Goal: Navigation & Orientation: Find specific page/section

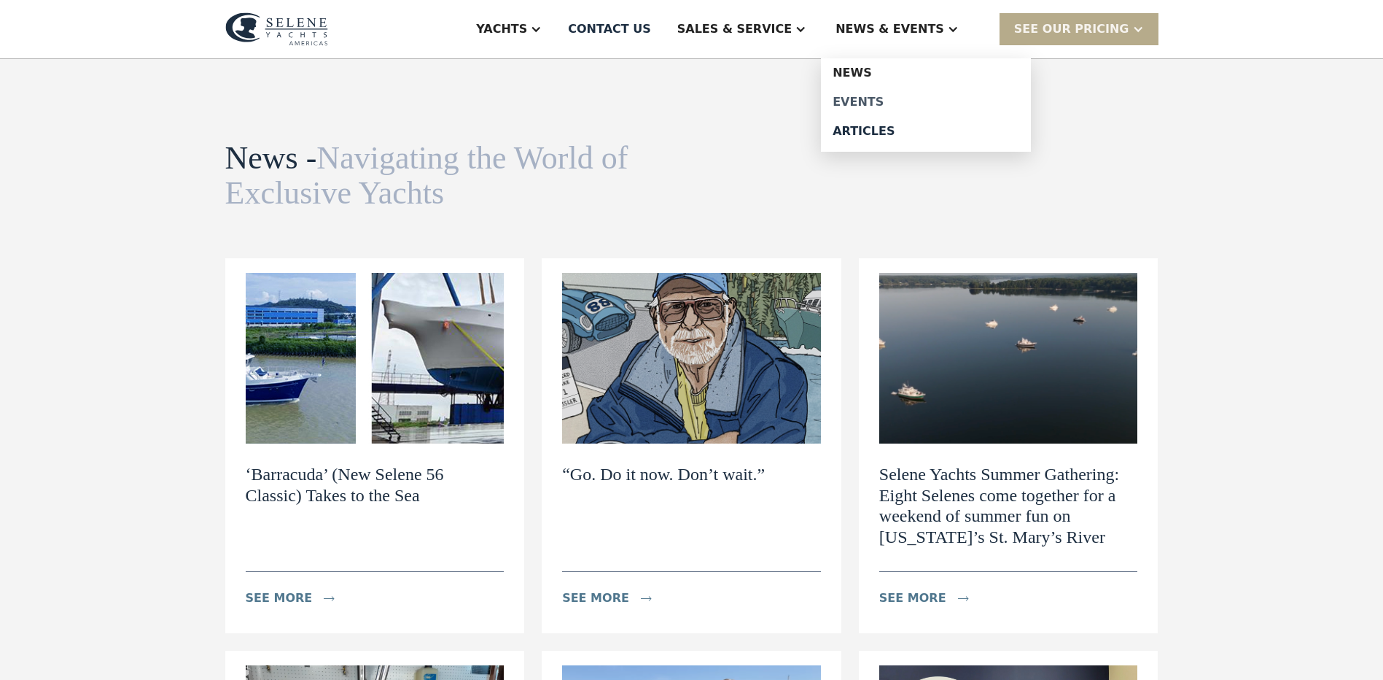
click at [897, 104] on div "Events" at bounding box center [926, 102] width 187 height 12
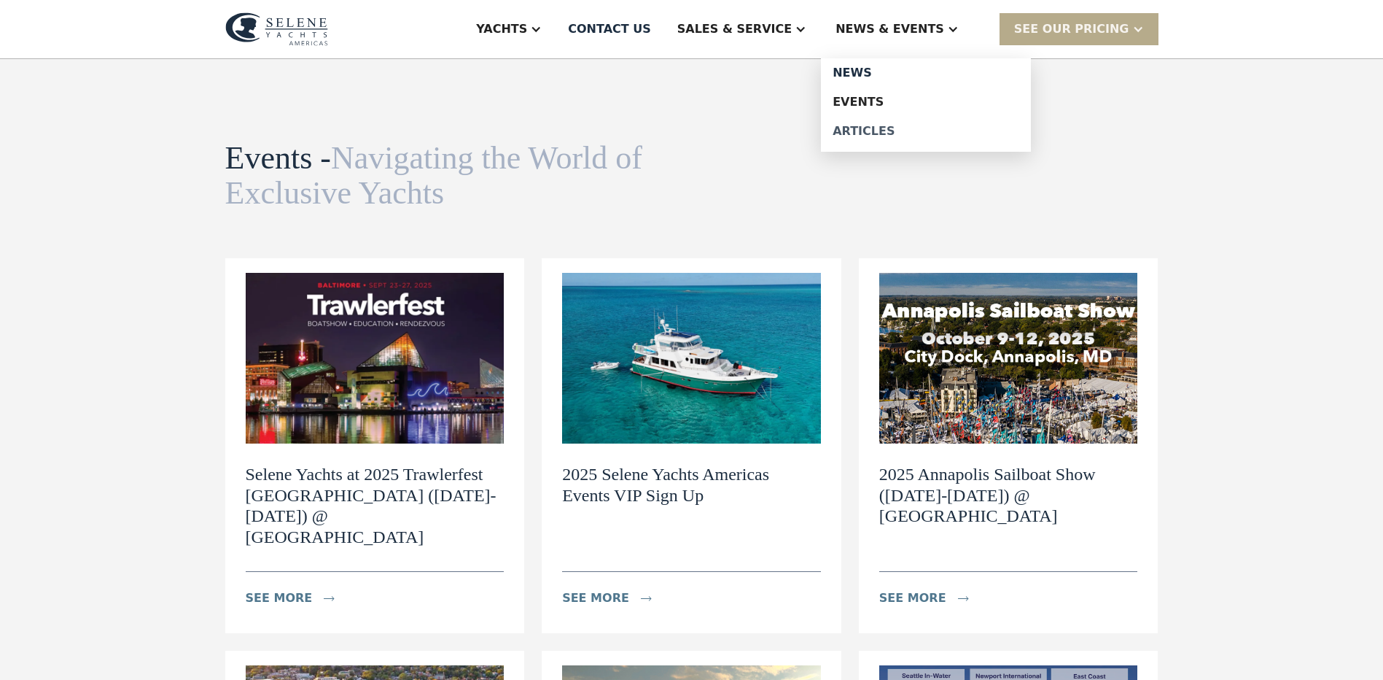
click at [902, 133] on div "Articles" at bounding box center [926, 131] width 187 height 12
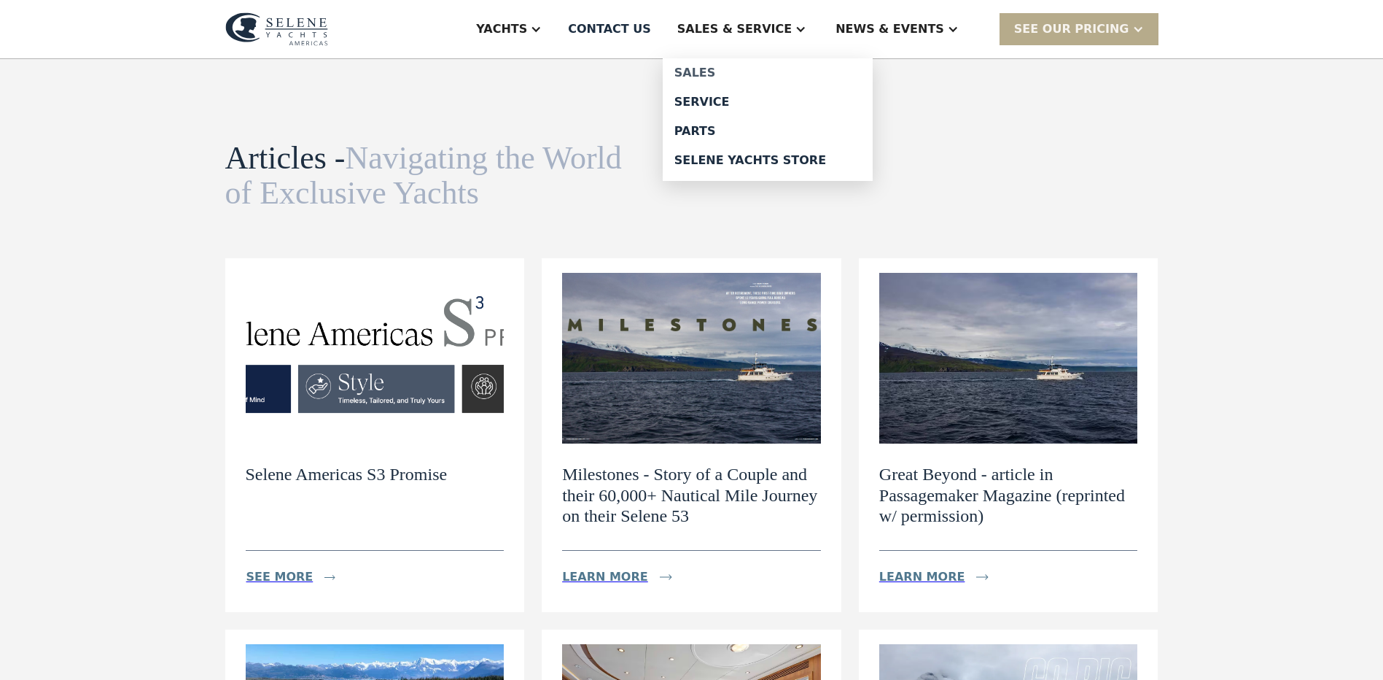
click at [752, 72] on div "Sales" at bounding box center [768, 73] width 187 height 12
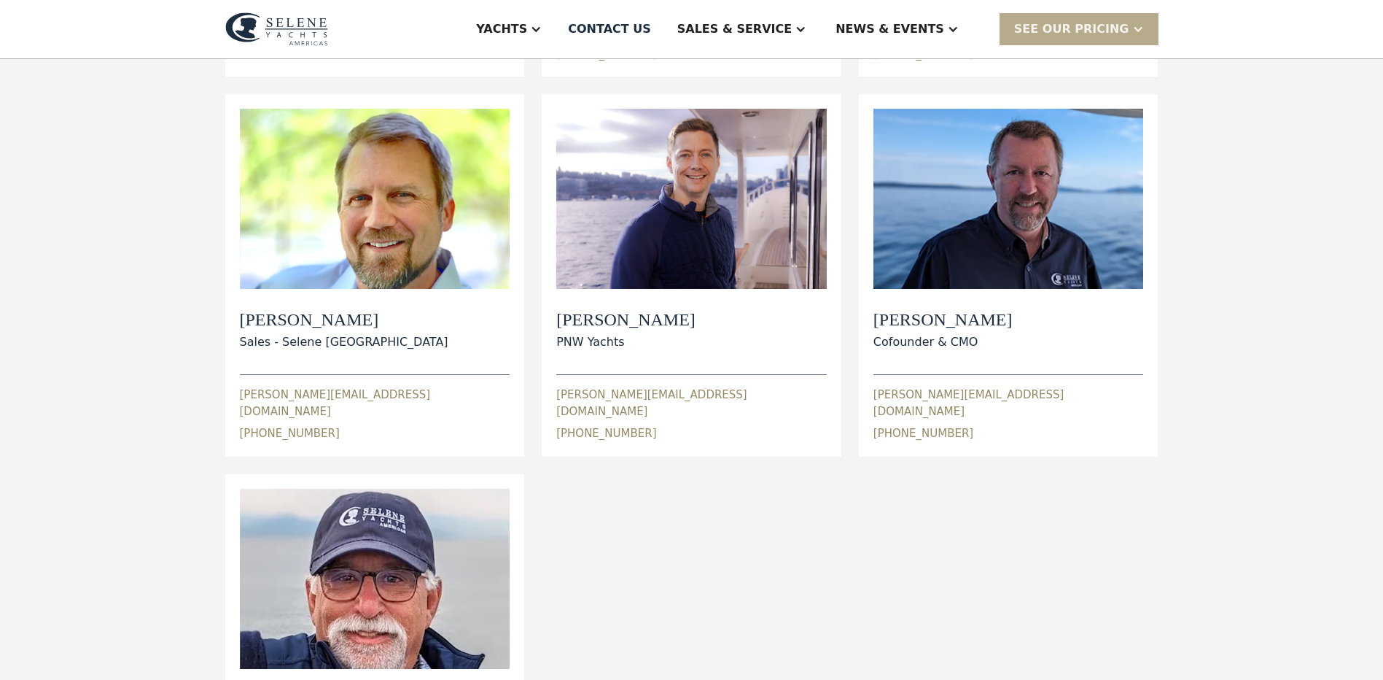
scroll to position [510, 0]
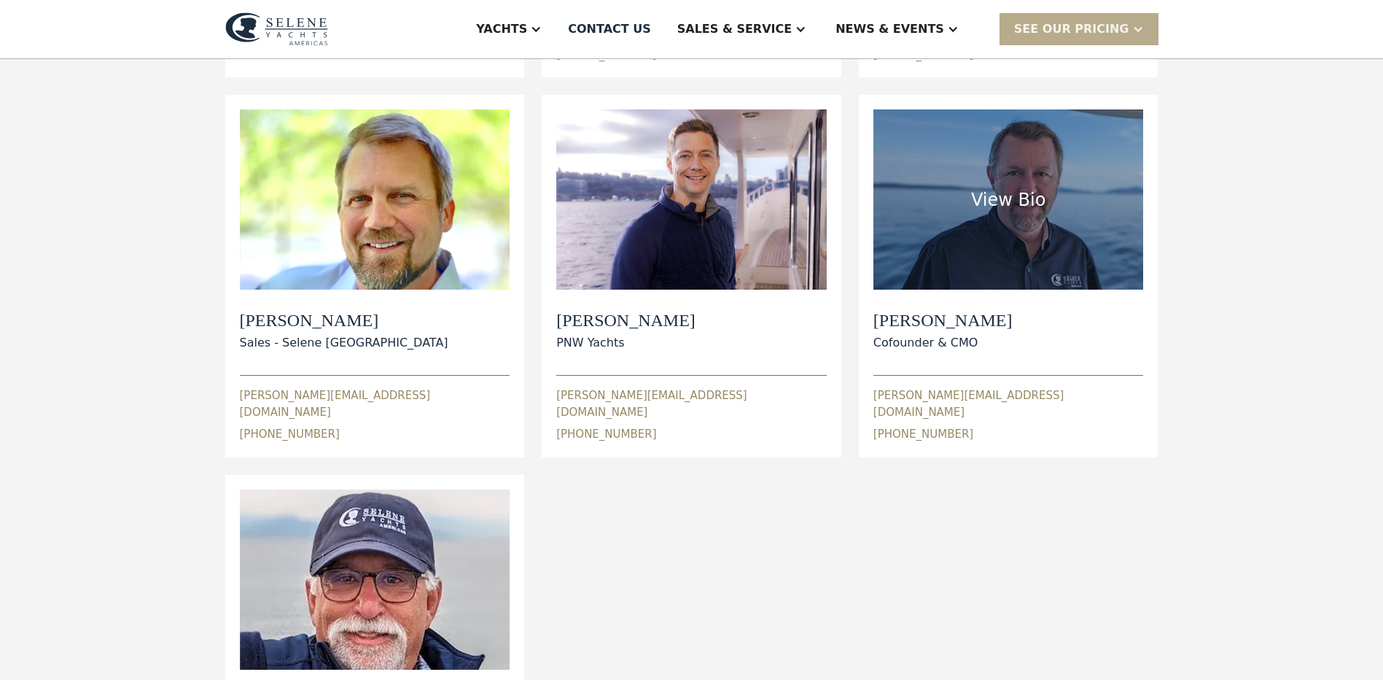
click at [922, 310] on h2 "Paul Cifka" at bounding box center [943, 320] width 139 height 21
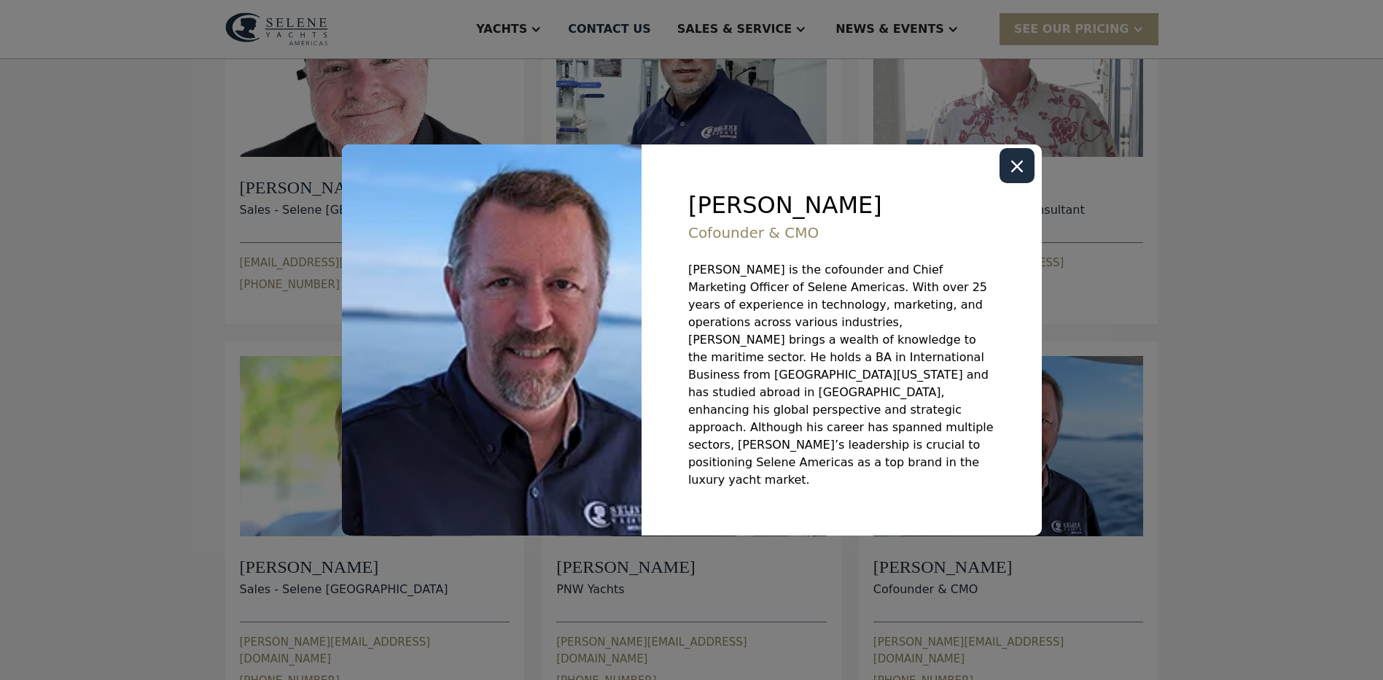
scroll to position [219, 0]
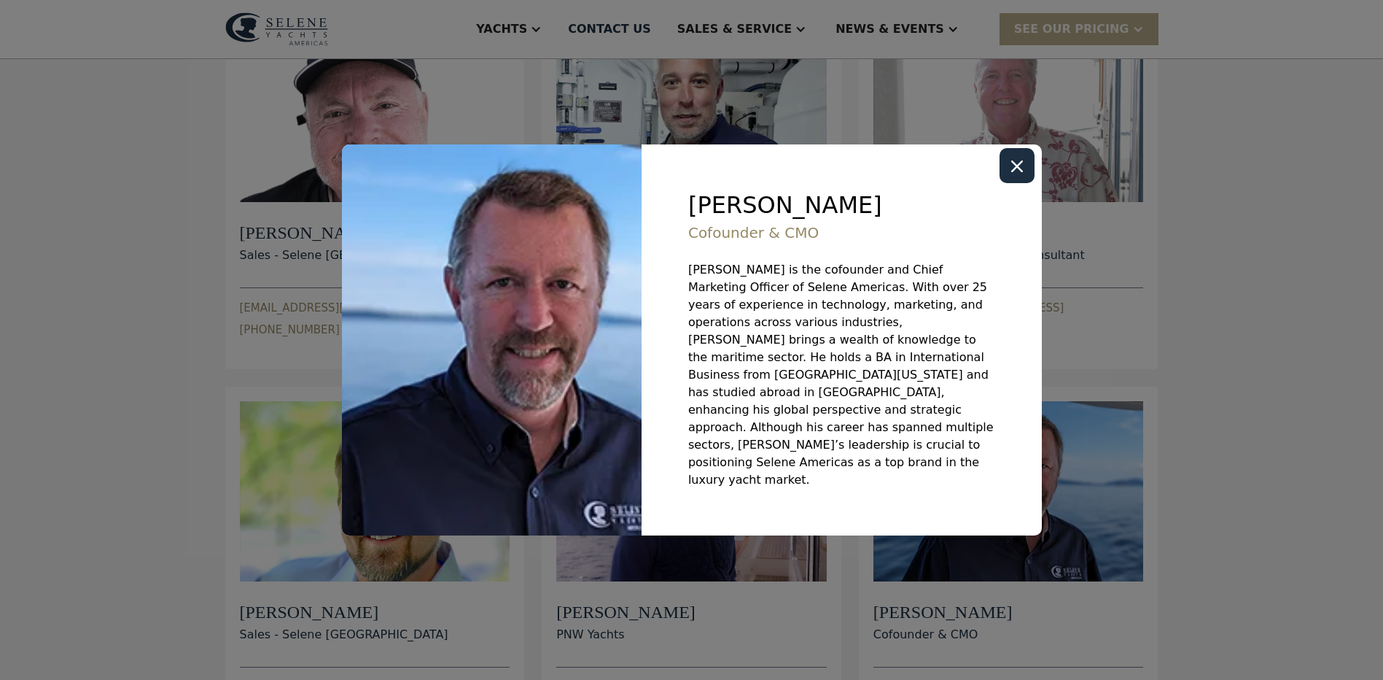
click at [1017, 172] on icon "Close modal" at bounding box center [1017, 166] width 12 height 12
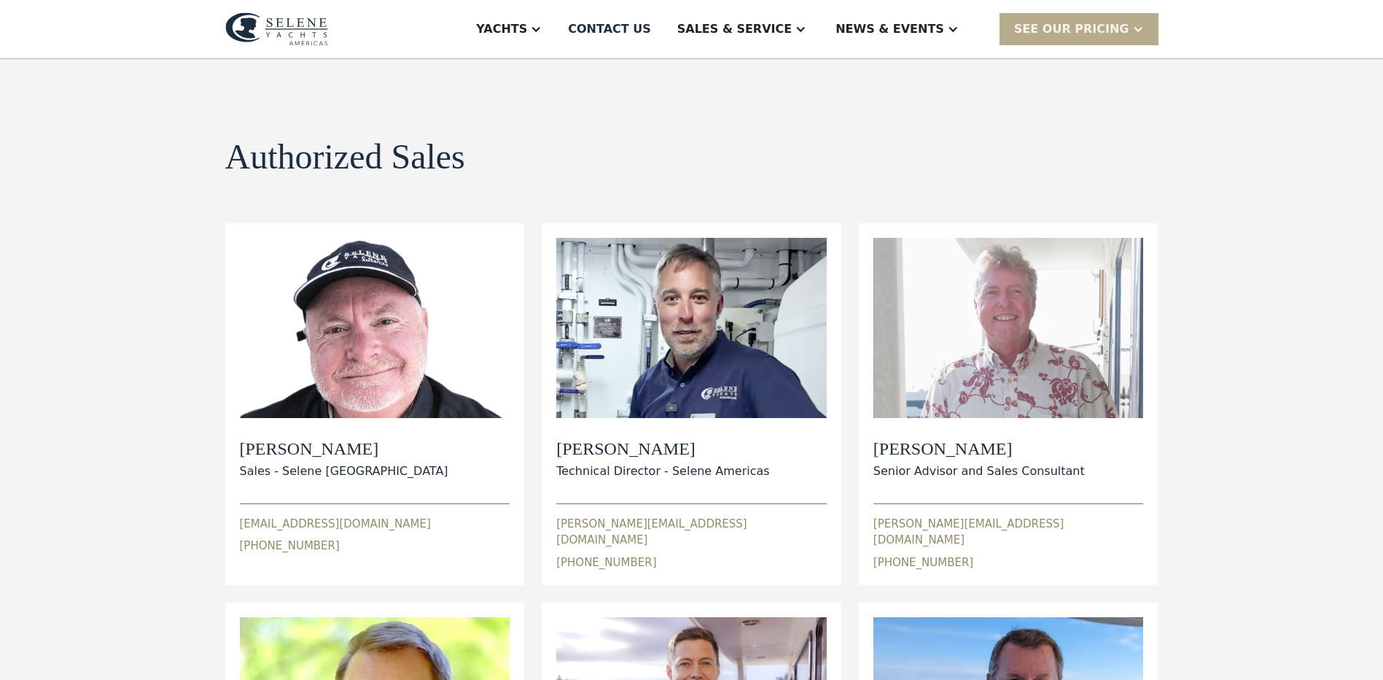
scroll to position [0, 0]
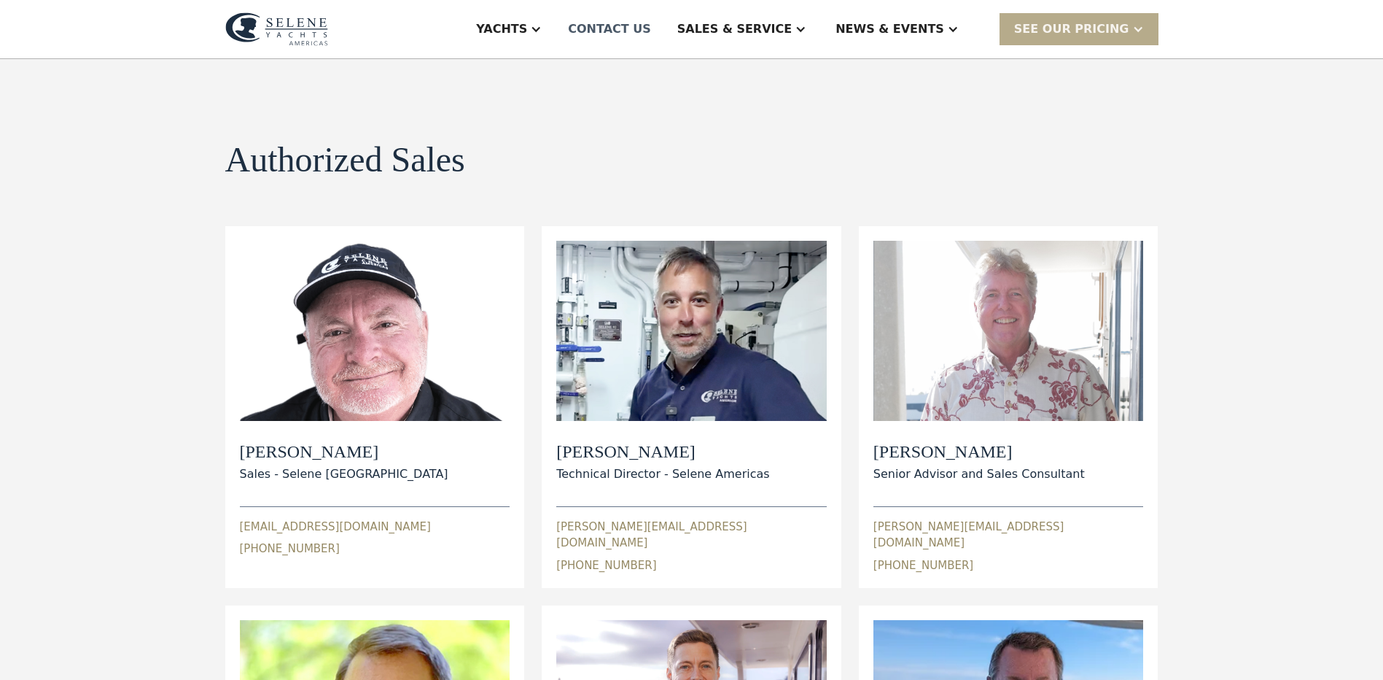
click at [651, 28] on div "Contact US" at bounding box center [609, 29] width 83 height 18
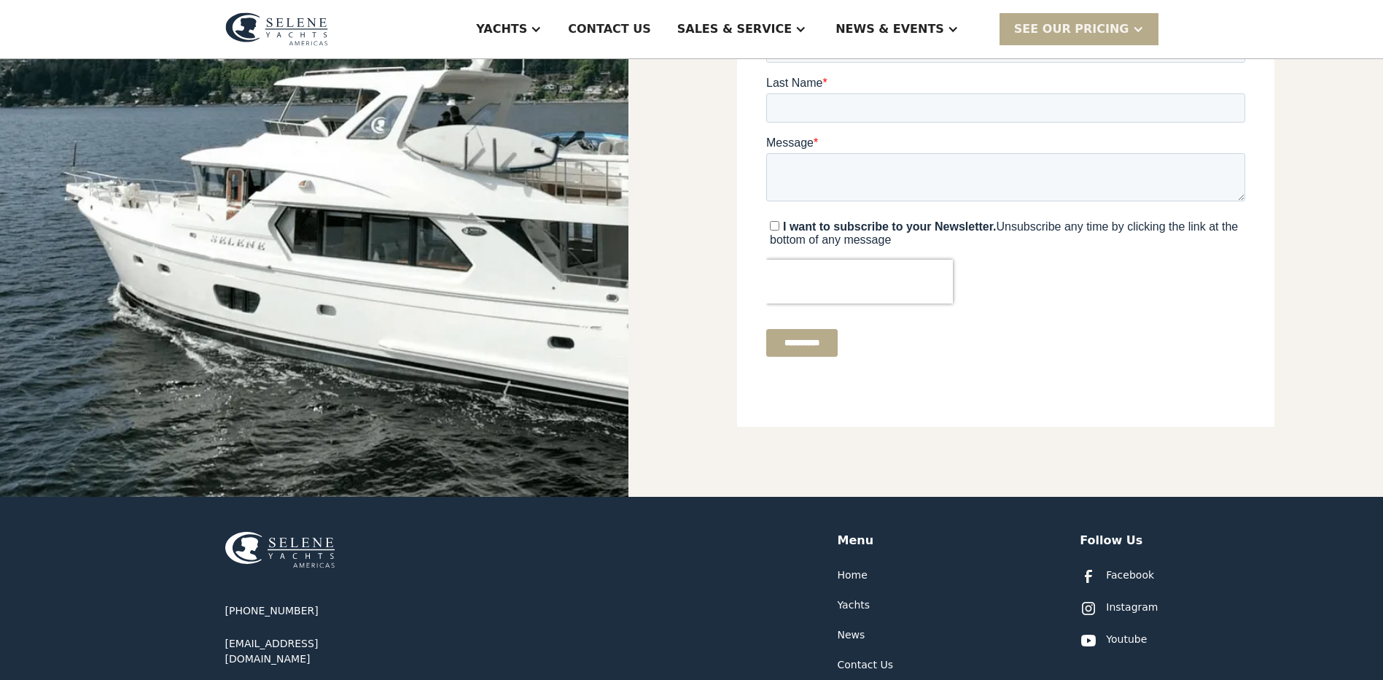
scroll to position [616, 0]
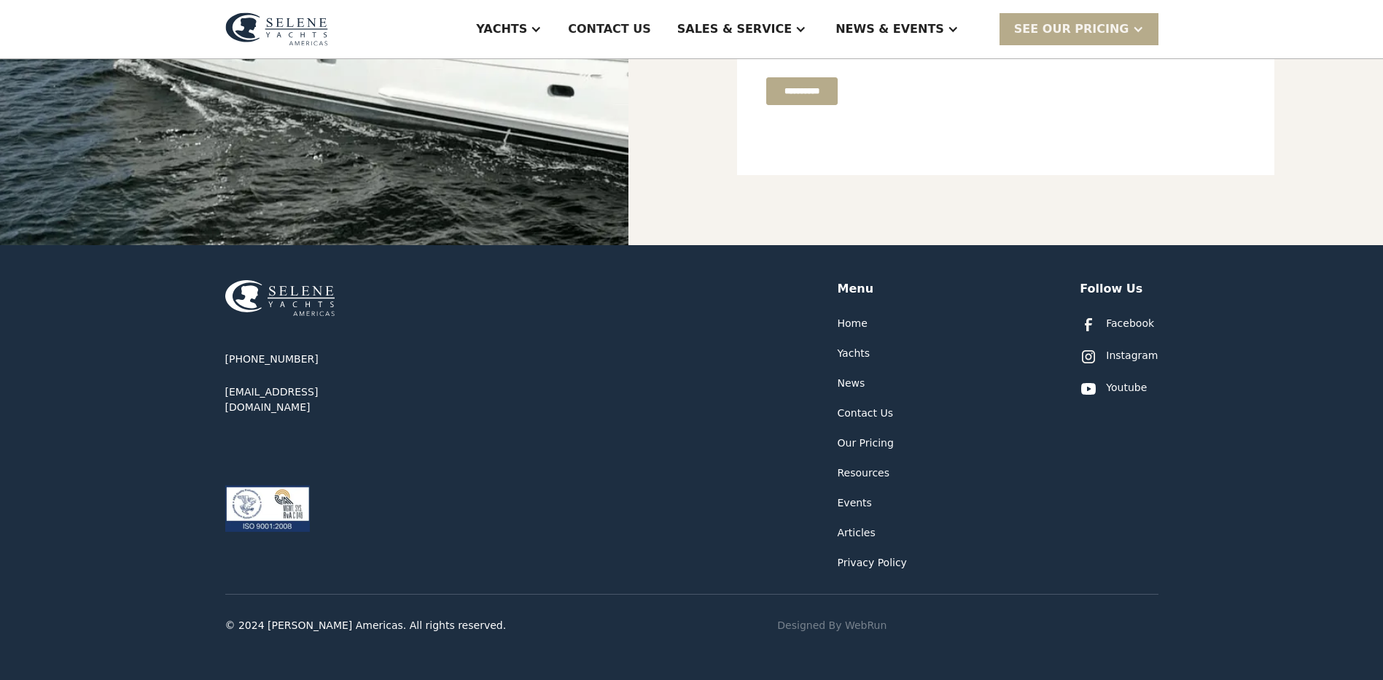
click at [862, 446] on div "Our Pricing" at bounding box center [866, 442] width 56 height 15
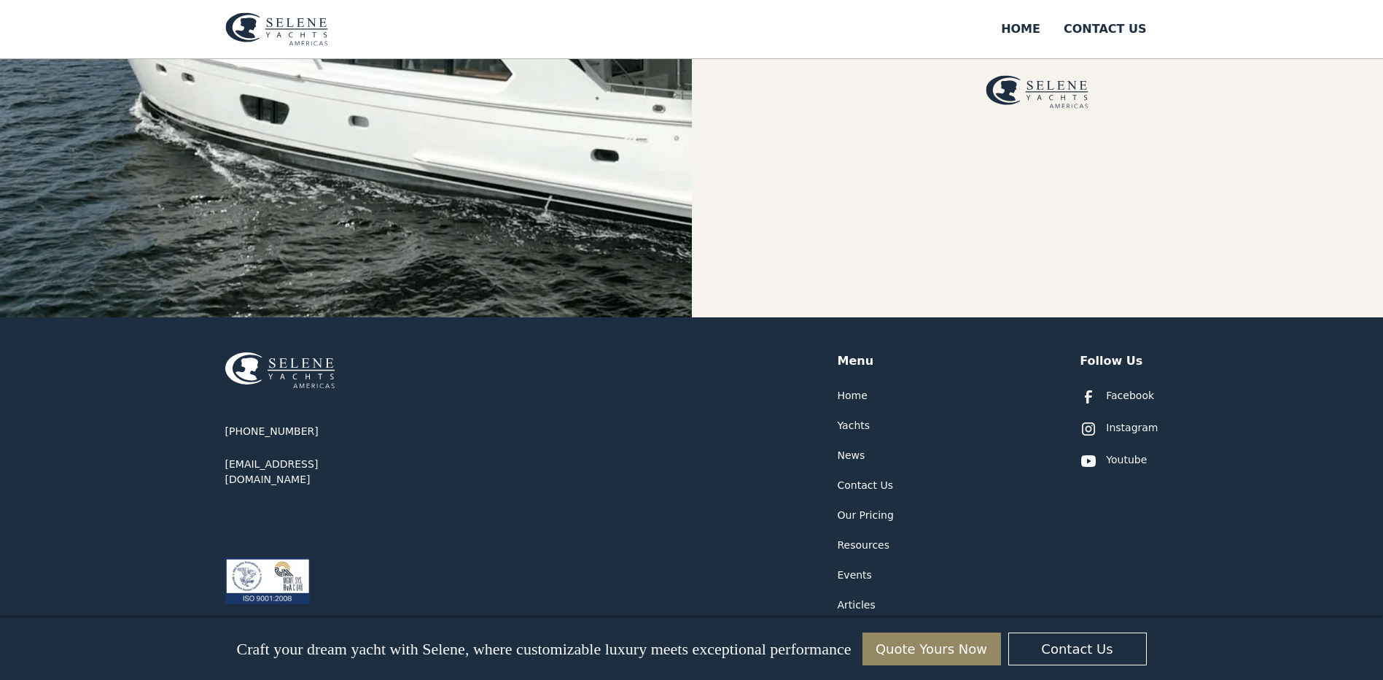
scroll to position [699, 0]
